Goal: Find specific page/section

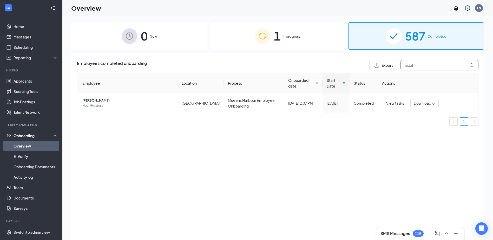
drag, startPoint x: 421, startPoint y: 66, endPoint x: 220, endPoint y: 78, distance: 201.6
click at [310, 68] on div "Employees completed onboarding Export jadah" at bounding box center [278, 65] width 402 height 10
click at [81, 101] on td "[PERSON_NAME] Bakoc Server" at bounding box center [127, 103] width 100 height 20
click at [86, 106] on span "Server" at bounding box center [127, 105] width 91 height 5
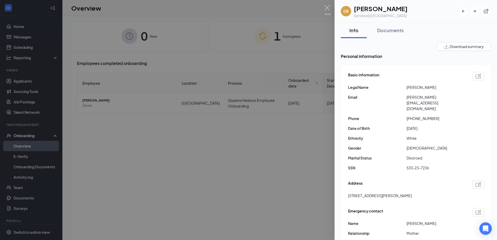
click at [330, 5] on div at bounding box center [248, 120] width 497 height 240
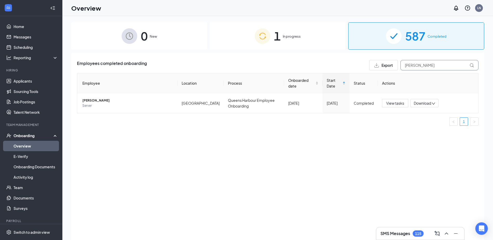
drag, startPoint x: 423, startPoint y: 65, endPoint x: 270, endPoint y: 86, distance: 153.9
click at [300, 81] on div "Employees completed onboarding Export [PERSON_NAME] Employee Location Process O…" at bounding box center [278, 95] width 402 height 70
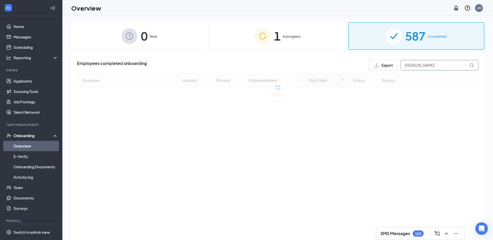
type input "[PERSON_NAME]"
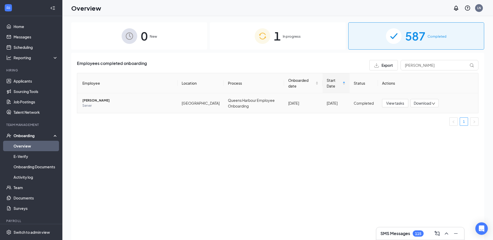
click at [100, 99] on span "[PERSON_NAME]" at bounding box center [127, 100] width 91 height 5
